Goal: Transaction & Acquisition: Download file/media

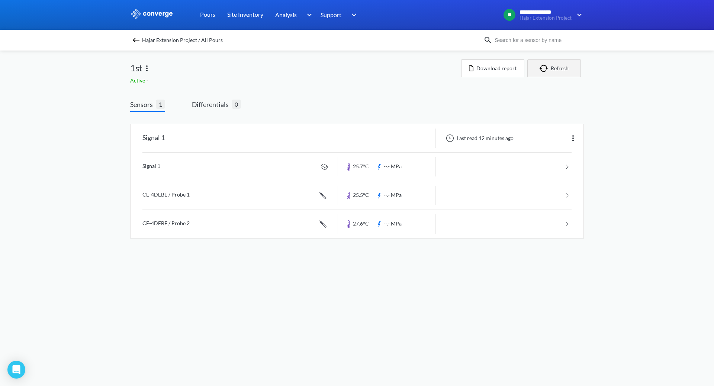
click at [553, 67] on button "Refresh" at bounding box center [554, 68] width 54 height 18
click at [220, 145] on div "Signal 1" at bounding box center [233, 138] width 207 height 19
click at [246, 161] on link at bounding box center [356, 167] width 429 height 28
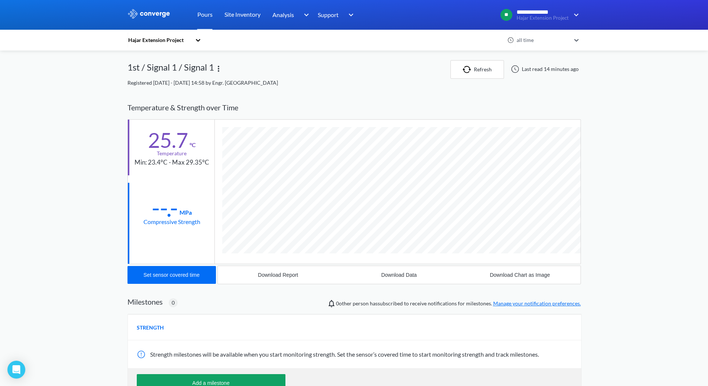
scroll to position [393, 454]
click at [402, 277] on div "Download Data" at bounding box center [399, 275] width 36 height 6
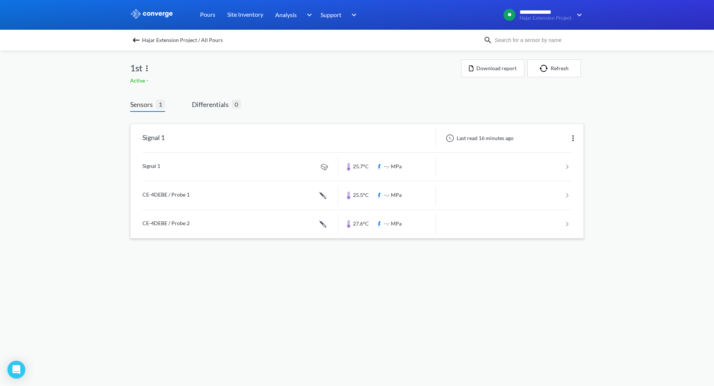
click at [515, 197] on link at bounding box center [356, 195] width 429 height 28
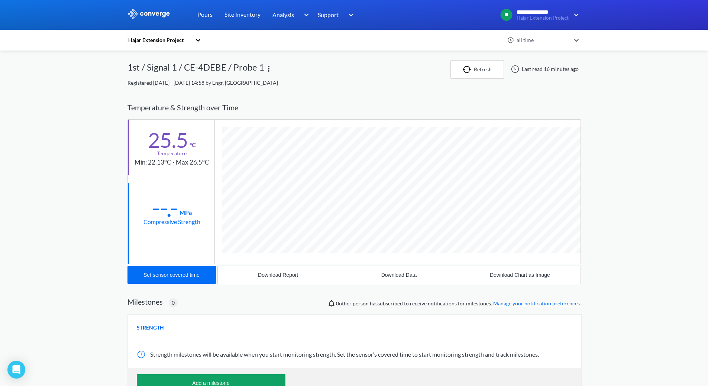
scroll to position [407, 454]
click at [395, 278] on div "Download Data" at bounding box center [399, 275] width 36 height 6
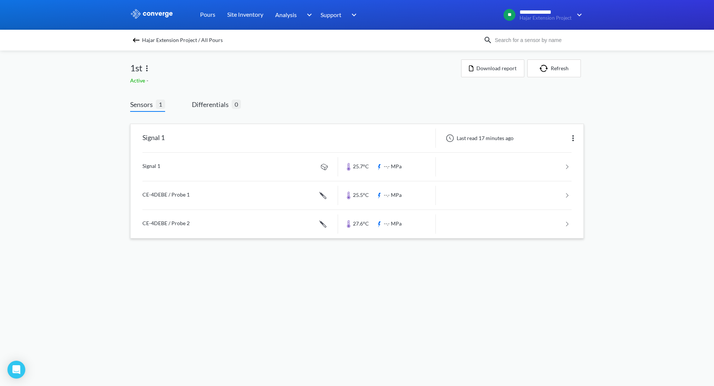
click at [546, 223] on link at bounding box center [356, 224] width 429 height 28
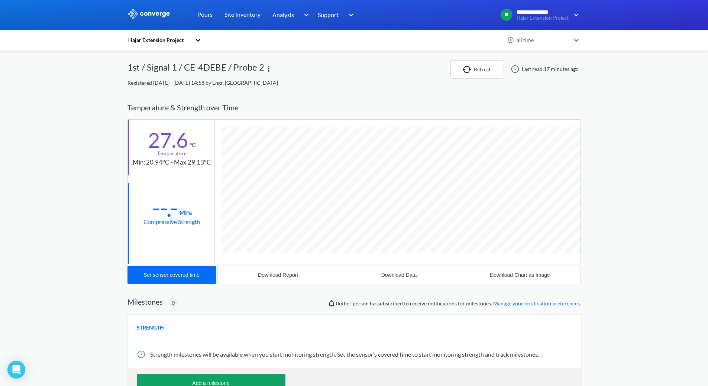
scroll to position [407, 454]
click at [407, 274] on div "Download Data" at bounding box center [399, 275] width 36 height 6
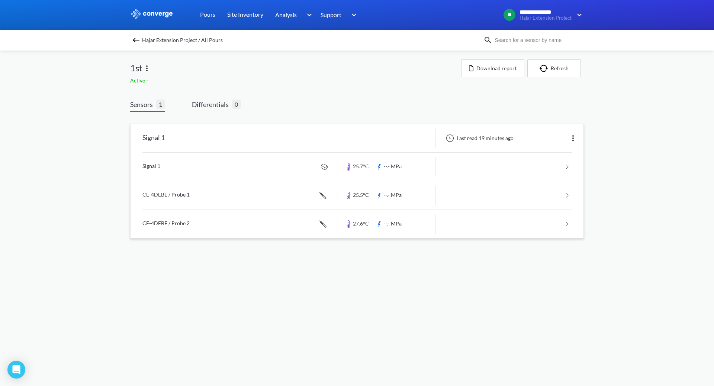
click at [504, 169] on link at bounding box center [356, 167] width 429 height 28
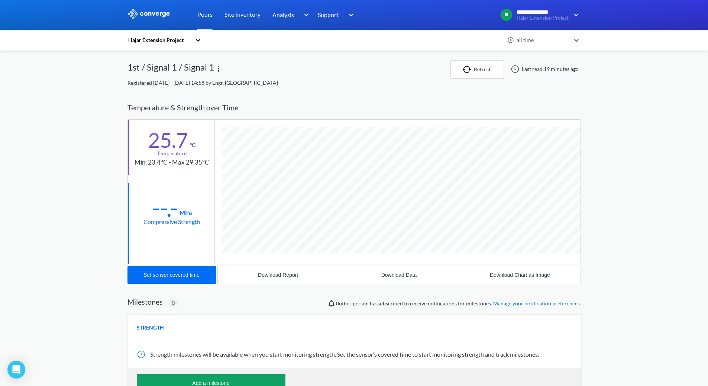
scroll to position [393, 454]
click at [541, 277] on div "Download Chart as Image" at bounding box center [520, 275] width 60 height 6
click at [277, 276] on div "Download Report" at bounding box center [278, 275] width 40 height 6
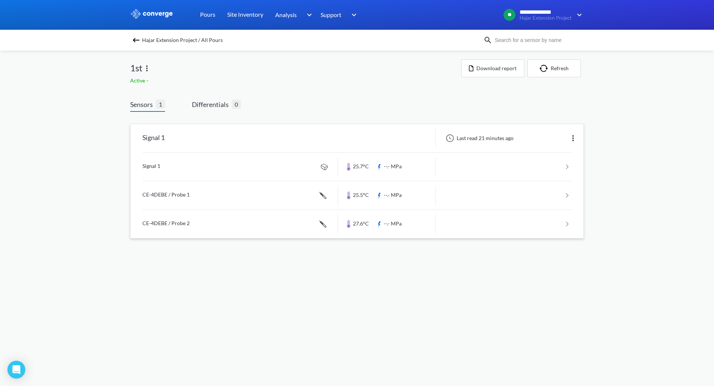
click at [301, 203] on link at bounding box center [356, 195] width 429 height 28
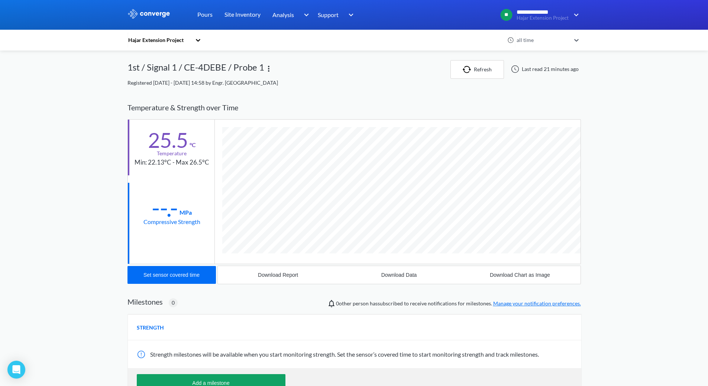
scroll to position [407, 454]
click at [289, 277] on div "Download Report" at bounding box center [278, 275] width 40 height 6
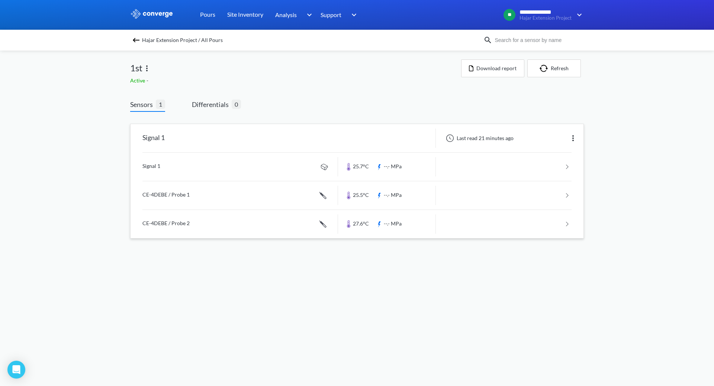
click at [277, 215] on link at bounding box center [356, 224] width 429 height 28
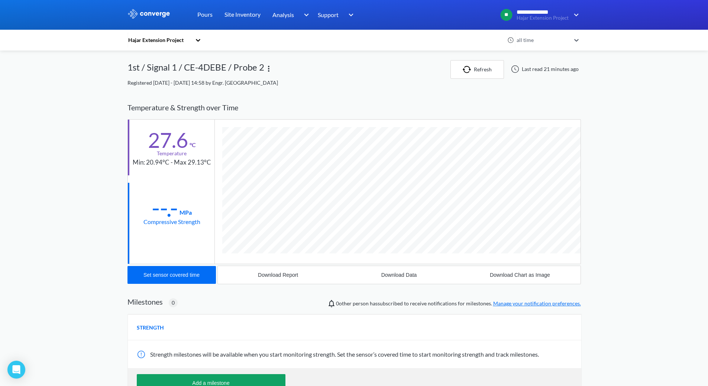
scroll to position [407, 454]
click at [279, 277] on div "Download Report" at bounding box center [278, 275] width 40 height 6
